Goal: Task Accomplishment & Management: Manage account settings

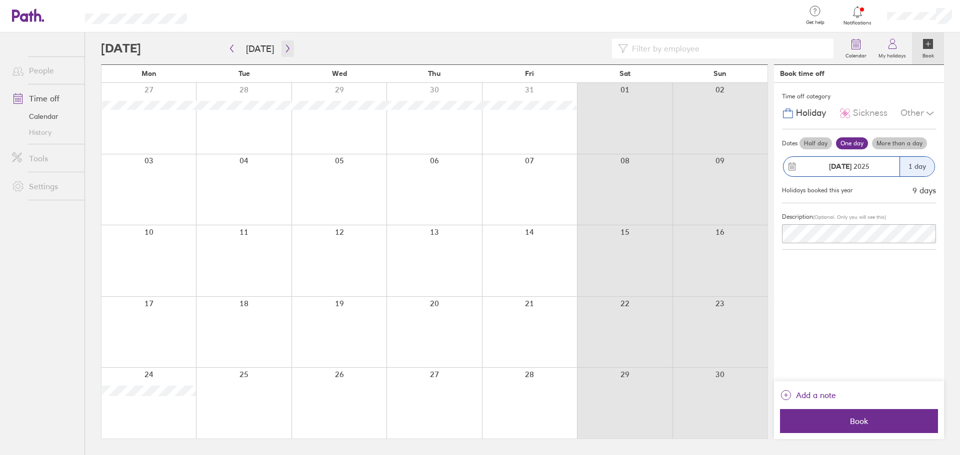
click at [285, 48] on icon "button" at bounding box center [287, 48] width 7 height 8
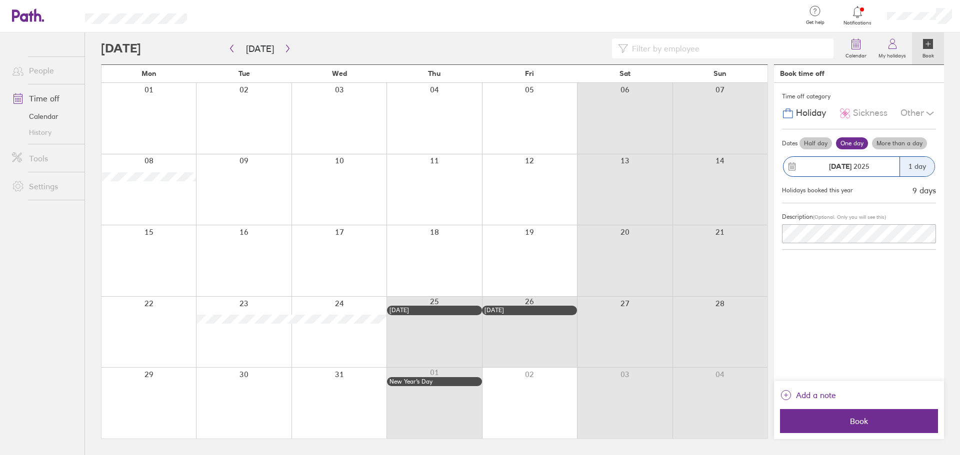
click at [874, 14] on div "Notifications" at bounding box center [857, 16] width 42 height 32
click at [867, 12] on div at bounding box center [857, 12] width 32 height 14
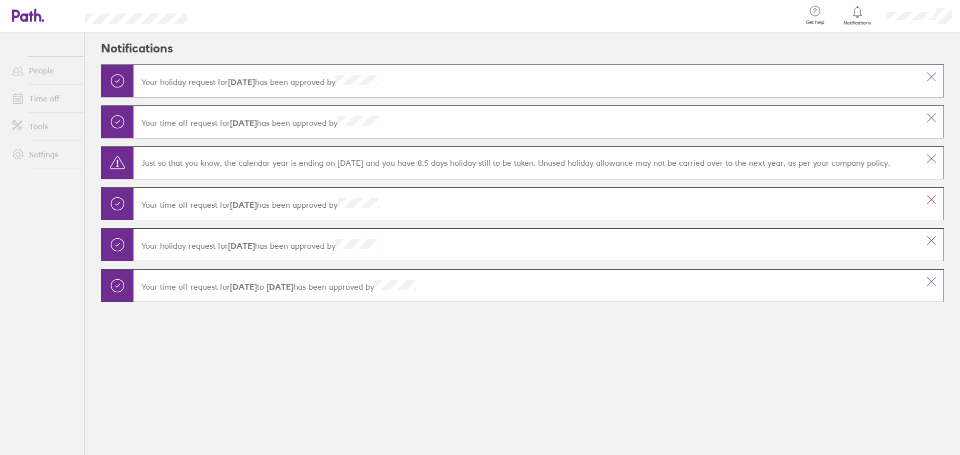
click at [255, 82] on strong "[DATE]" at bounding box center [241, 82] width 27 height 10
click at [47, 94] on link "Time off" at bounding box center [44, 98] width 80 height 20
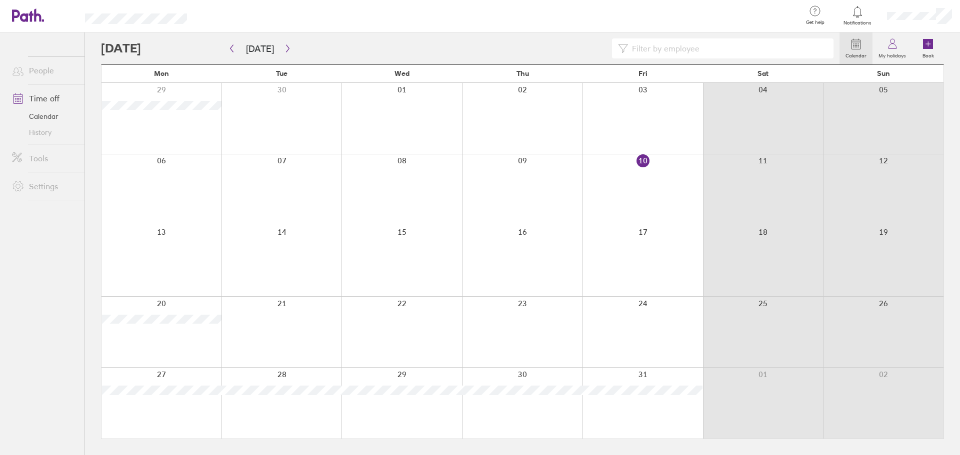
click at [52, 135] on link "History" at bounding box center [44, 132] width 80 height 16
